Goal: Task Accomplishment & Management: Complete application form

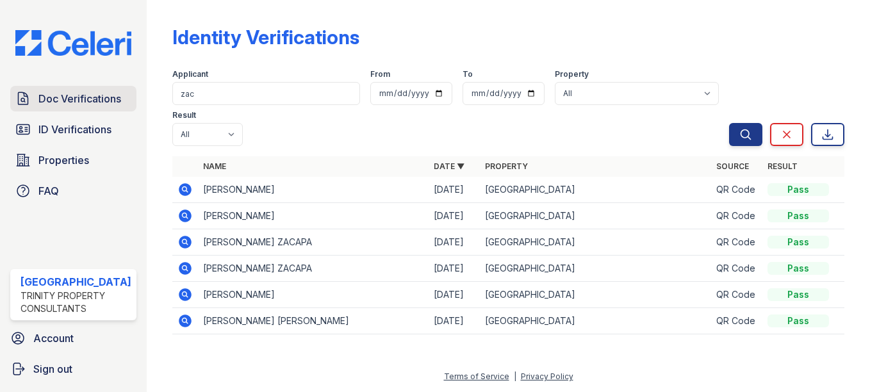
click at [86, 104] on span "Doc Verifications" at bounding box center [79, 98] width 83 height 15
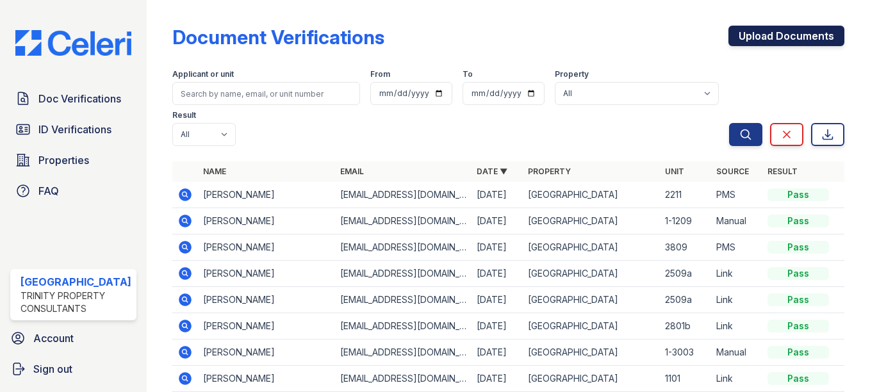
click at [775, 37] on link "Upload Documents" at bounding box center [786, 36] width 116 height 21
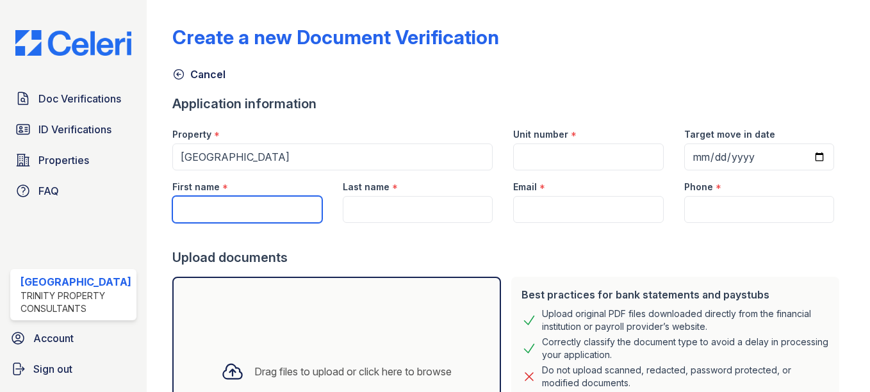
click at [245, 207] on input "First name" at bounding box center [247, 209] width 150 height 27
type input "[PERSON_NAME]"
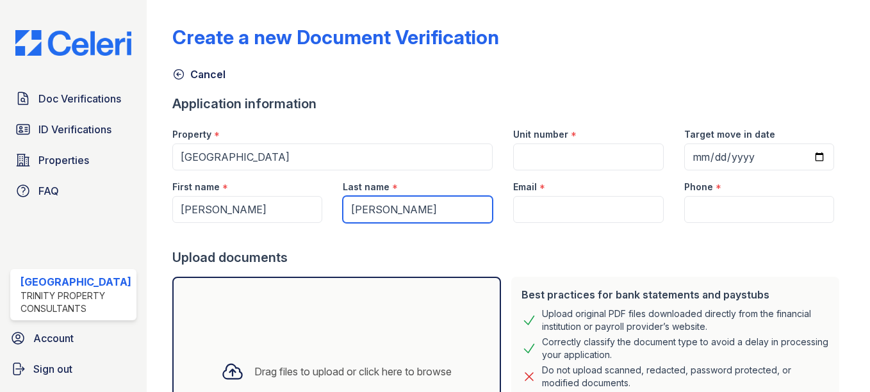
type input "[PERSON_NAME]"
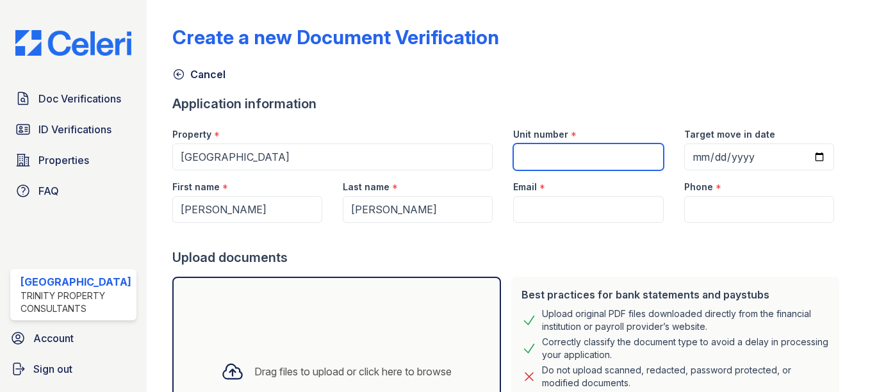
click at [522, 152] on input "Unit number" at bounding box center [588, 157] width 150 height 27
type input "1610"
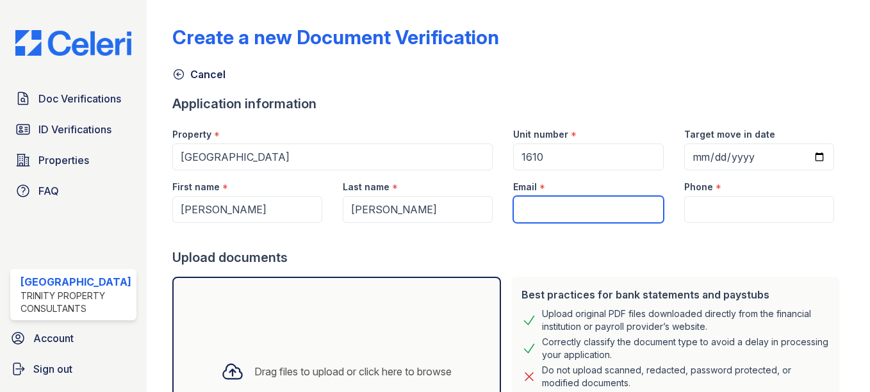
click at [541, 210] on input "Email" at bounding box center [588, 209] width 150 height 27
paste input "[EMAIL_ADDRESS][DOMAIN_NAME]"
type input "[EMAIL_ADDRESS][DOMAIN_NAME]"
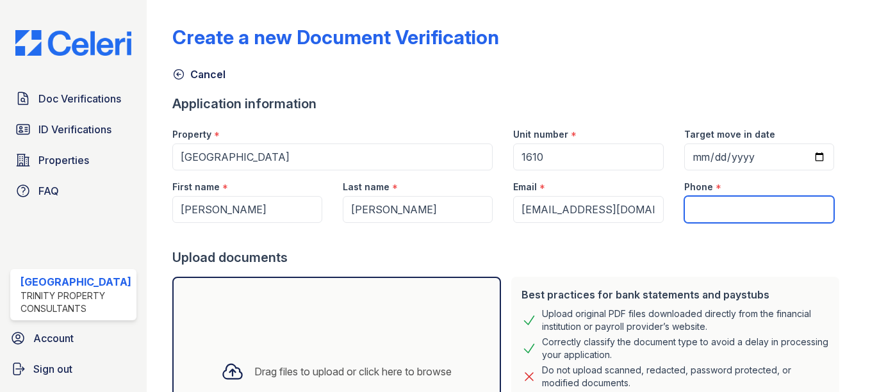
paste input "[PHONE_NUMBER]"
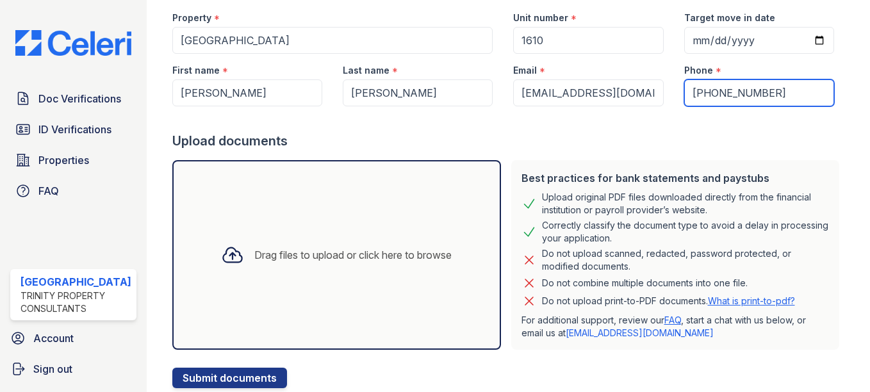
scroll to position [127, 0]
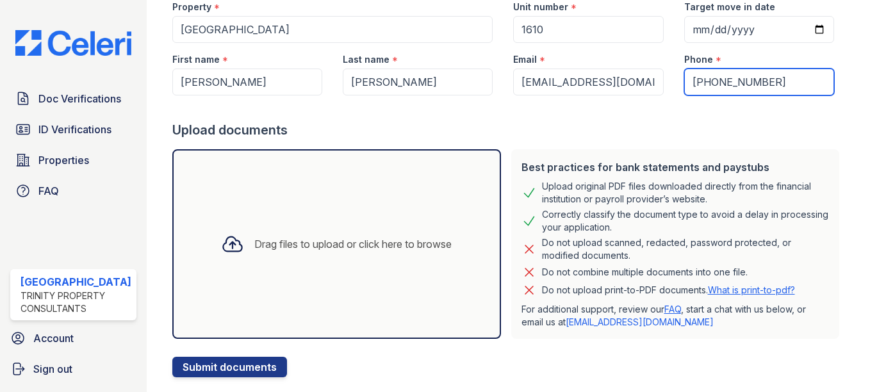
type input "[PHONE_NUMBER]"
click at [221, 247] on icon at bounding box center [232, 244] width 23 height 23
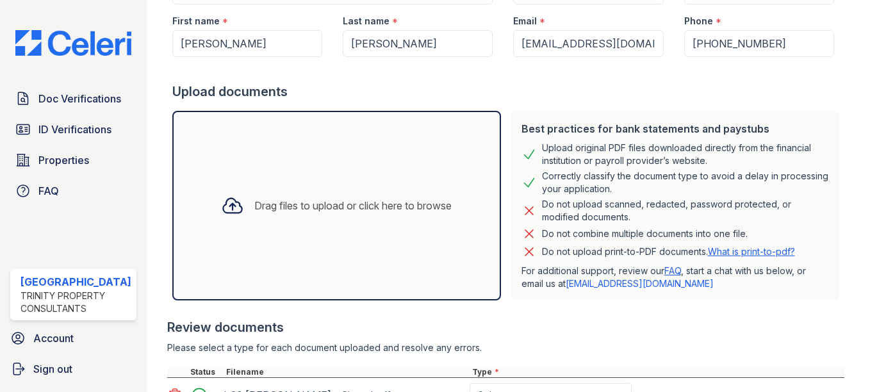
scroll to position [277, 0]
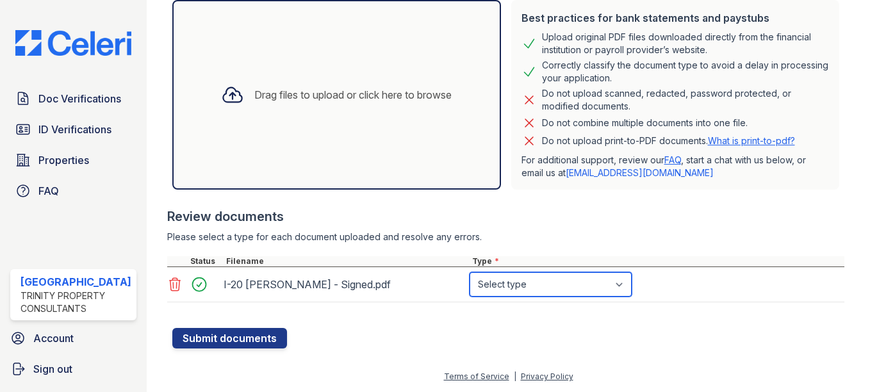
click at [516, 287] on select "Select type Paystub Bank Statement Offer Letter Tax Documents Benefit Award Let…" at bounding box center [551, 284] width 162 height 24
select select "benefit_award_letter"
click at [470, 272] on select "Select type Paystub Bank Statement Offer Letter Tax Documents Benefit Award Let…" at bounding box center [551, 284] width 162 height 24
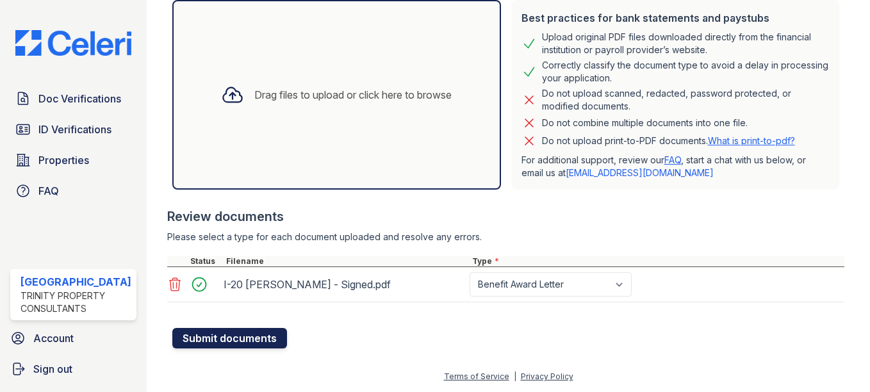
click at [233, 338] on button "Submit documents" at bounding box center [229, 338] width 115 height 21
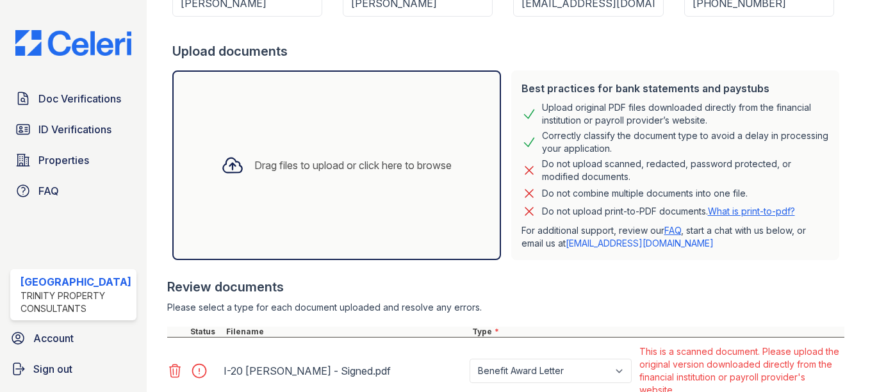
scroll to position [293, 0]
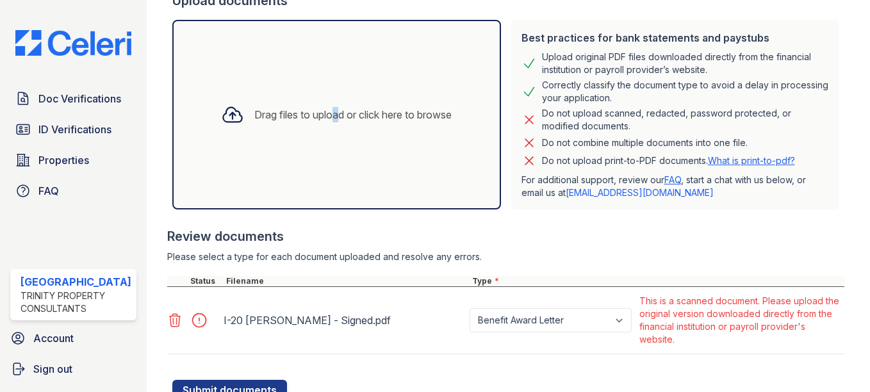
click at [320, 119] on div "Drag files to upload or click here to browse" at bounding box center [352, 114] width 197 height 15
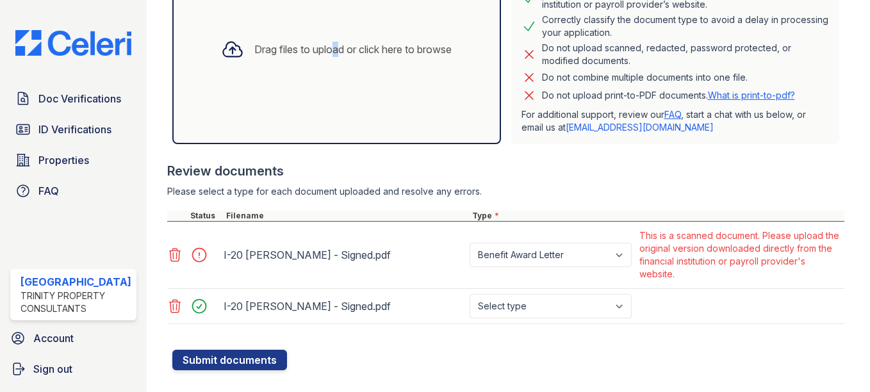
scroll to position [380, 0]
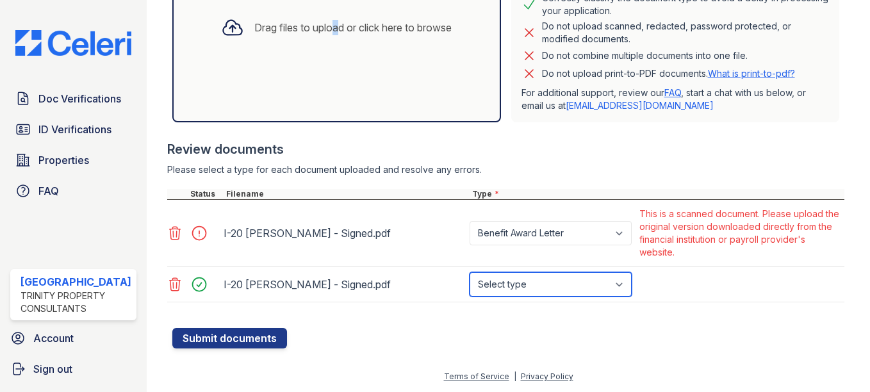
click at [535, 284] on select "Select type Paystub Bank Statement Offer Letter Tax Documents Benefit Award Let…" at bounding box center [551, 284] width 162 height 24
select select "benefit_award_letter"
click at [470, 272] on select "Select type Paystub Bank Statement Offer Letter Tax Documents Benefit Award Let…" at bounding box center [551, 284] width 162 height 24
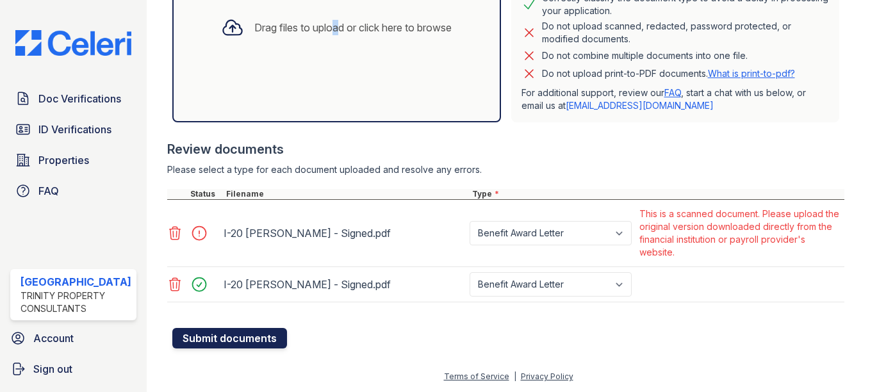
click at [255, 338] on button "Submit documents" at bounding box center [229, 338] width 115 height 21
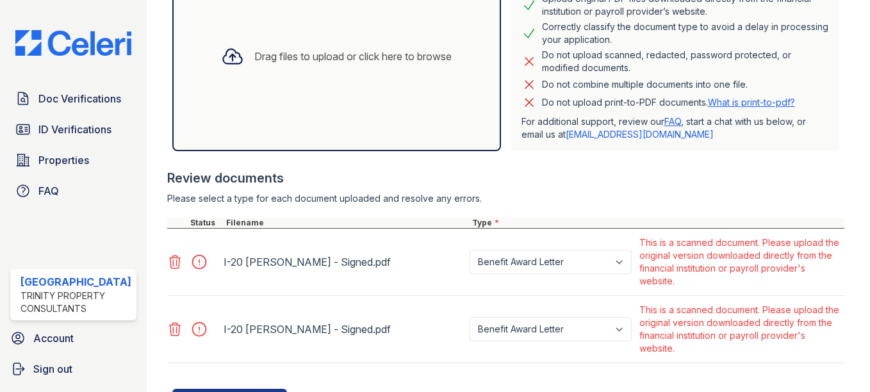
scroll to position [333, 0]
